Goal: Information Seeking & Learning: Check status

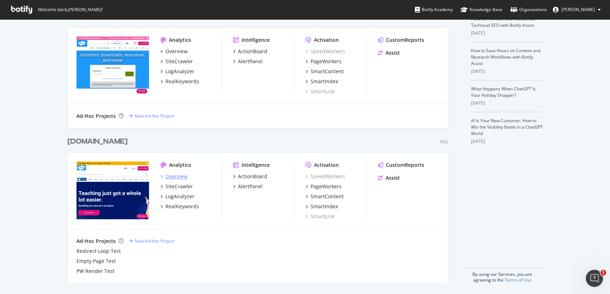
click at [180, 178] on div "Overview" at bounding box center [177, 176] width 22 height 7
